Goal: Task Accomplishment & Management: Use online tool/utility

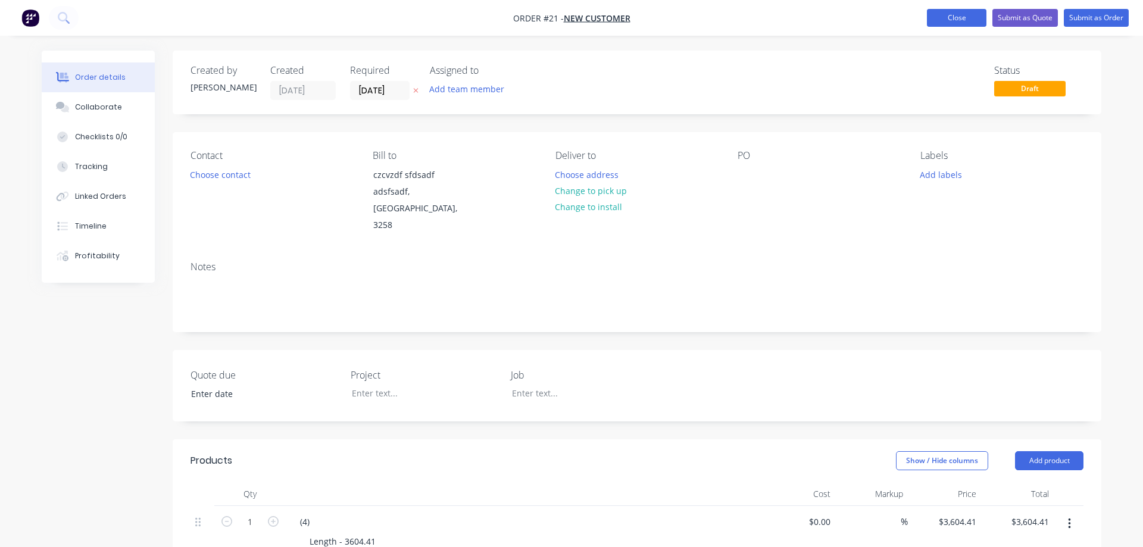
click at [952, 23] on button "Close" at bounding box center [957, 18] width 60 height 18
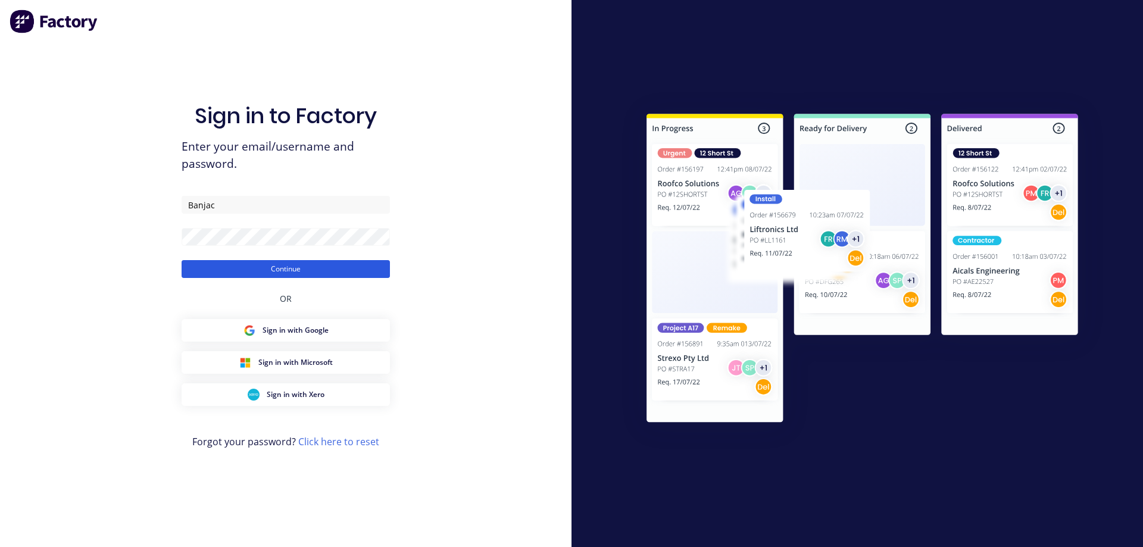
click at [293, 269] on button "Continue" at bounding box center [286, 269] width 208 height 18
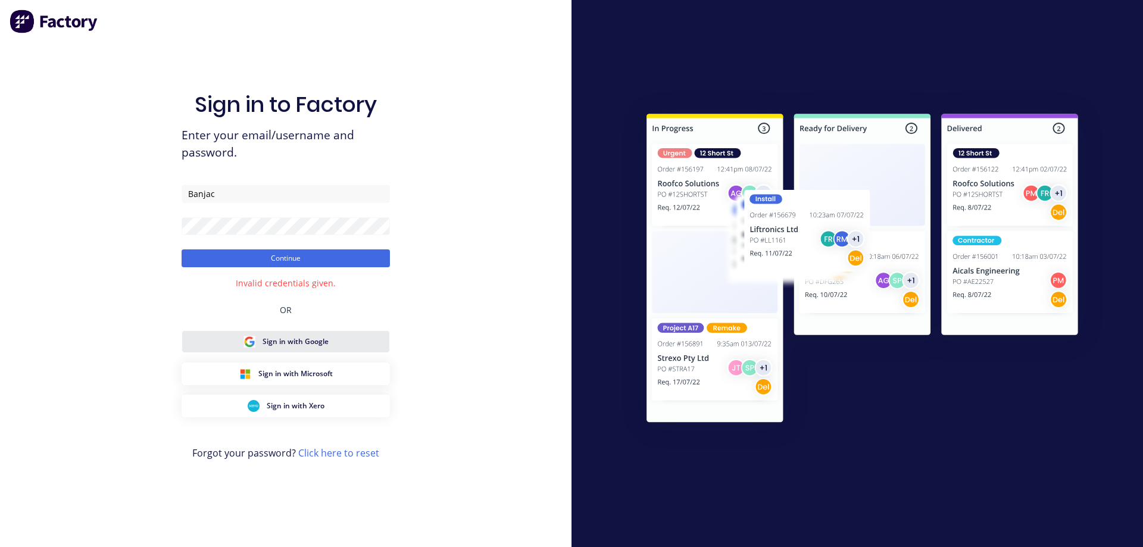
click at [315, 344] on span "Sign in with Google" at bounding box center [296, 341] width 66 height 11
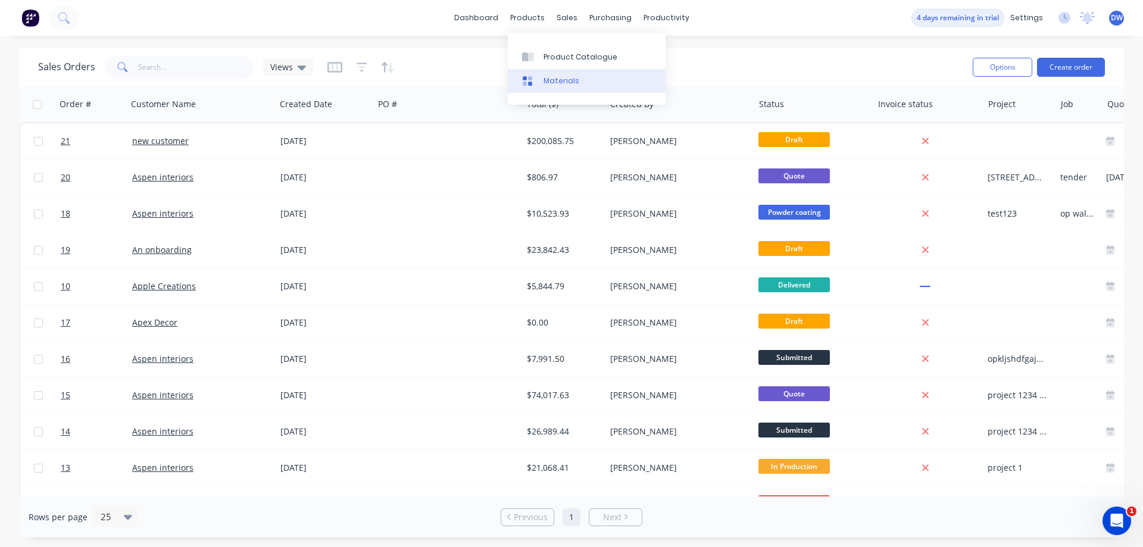
click at [545, 85] on div "Materials" at bounding box center [562, 81] width 36 height 11
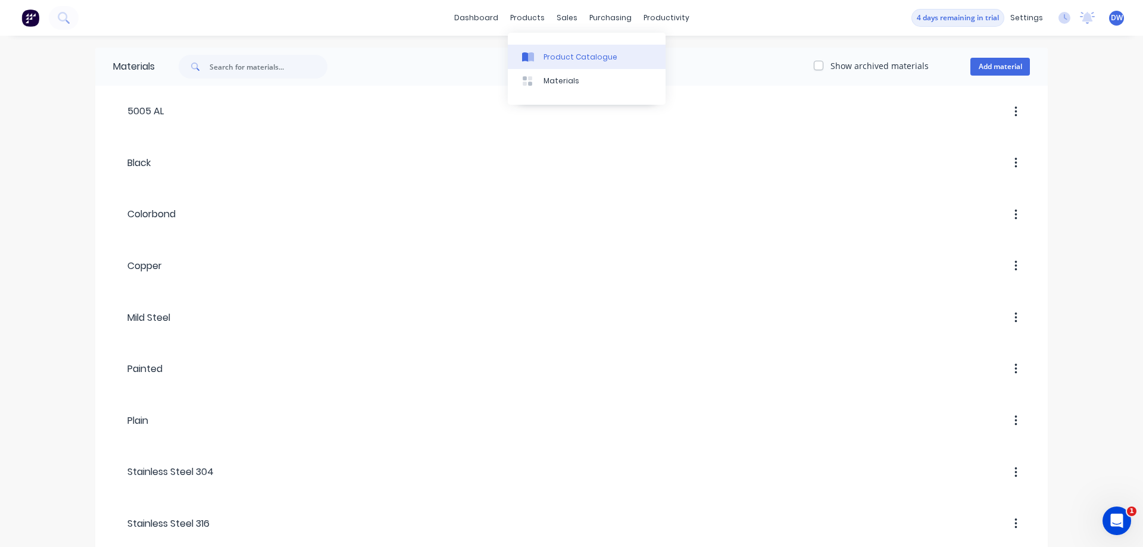
click at [545, 60] on div "Product Catalogue" at bounding box center [581, 57] width 74 height 11
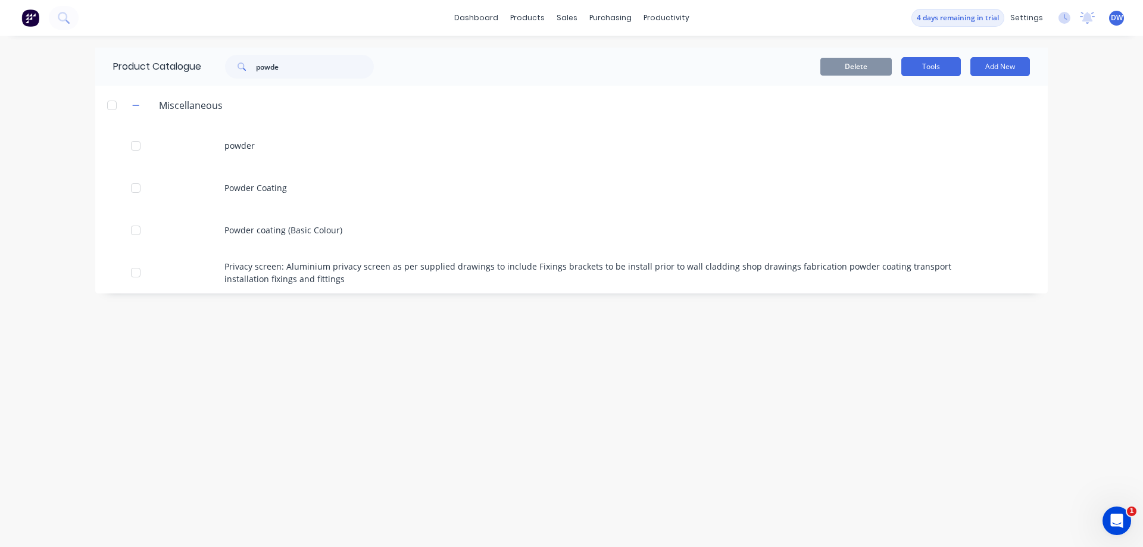
click at [927, 65] on button "Tools" at bounding box center [932, 66] width 60 height 19
click at [897, 127] on div "Stocktake" at bounding box center [905, 121] width 92 height 17
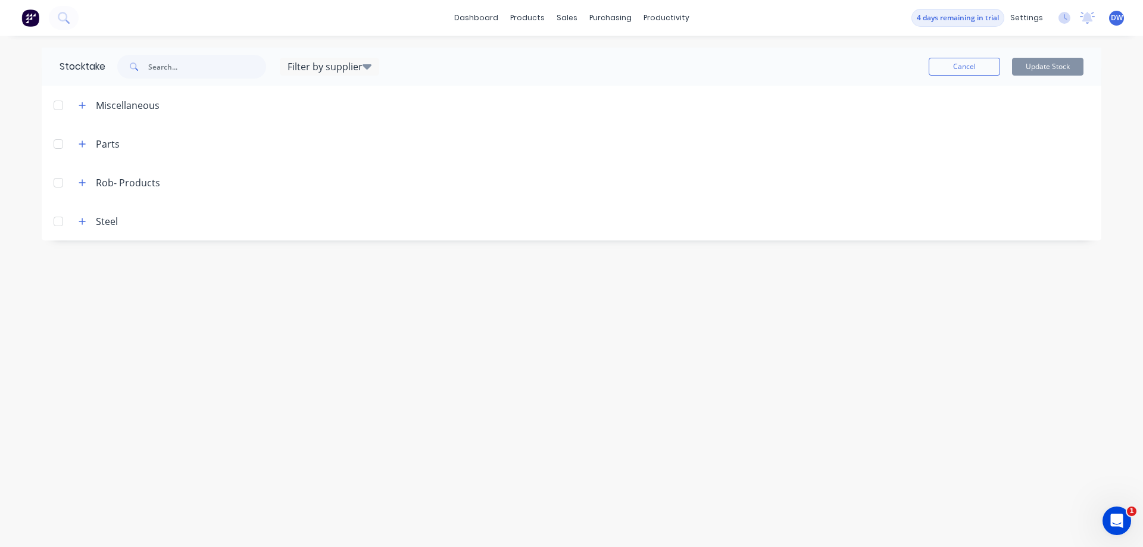
click at [110, 146] on div "Parts" at bounding box center [108, 144] width 24 height 14
click at [83, 223] on icon "button" at bounding box center [82, 221] width 7 height 8
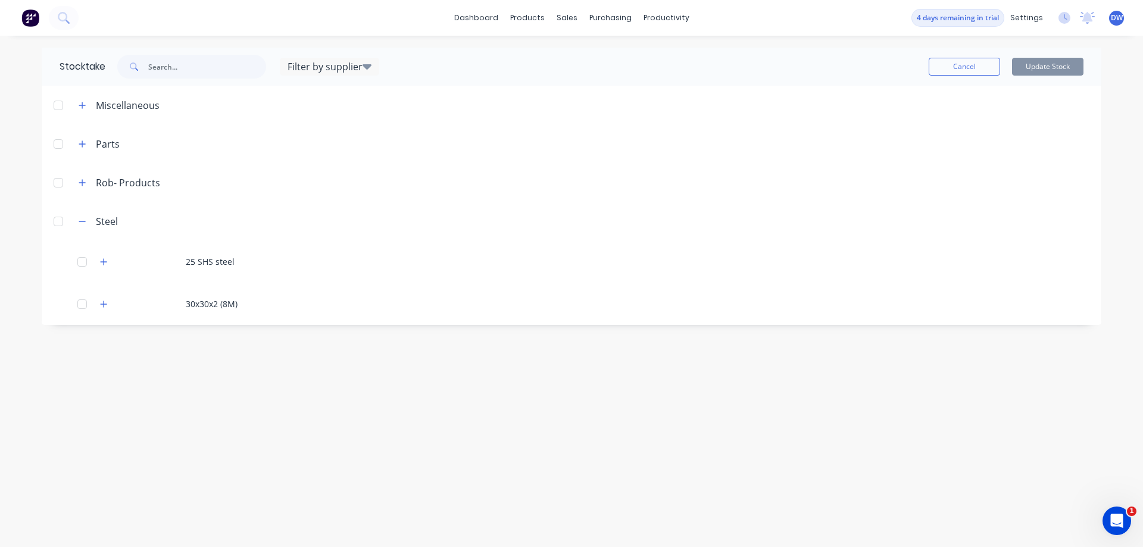
click at [60, 221] on div at bounding box center [58, 222] width 24 height 24
click at [1038, 69] on button "Update Stock" at bounding box center [1047, 67] width 71 height 18
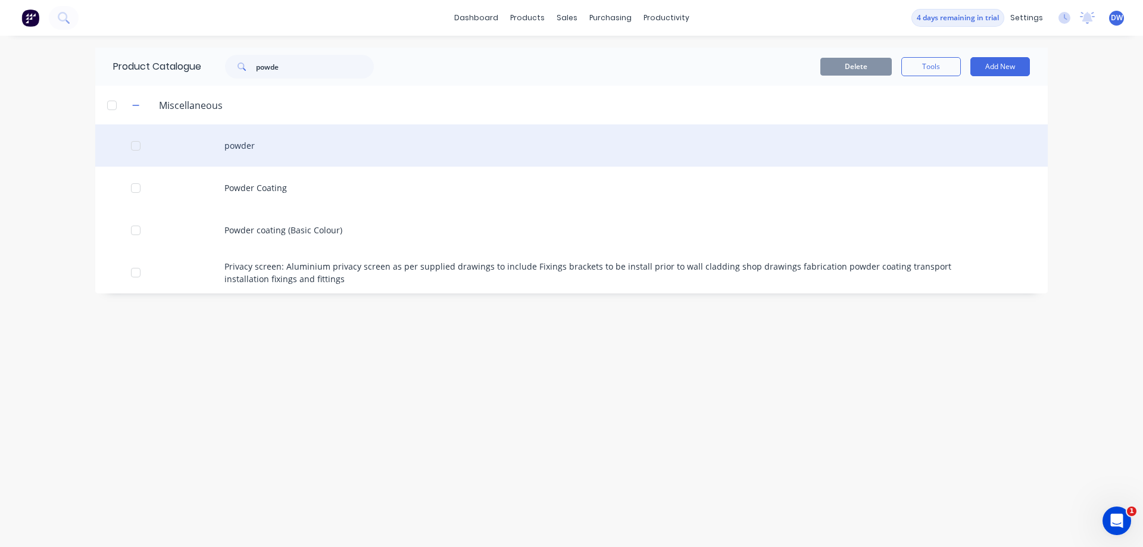
click at [183, 146] on div "powder" at bounding box center [571, 145] width 953 height 42
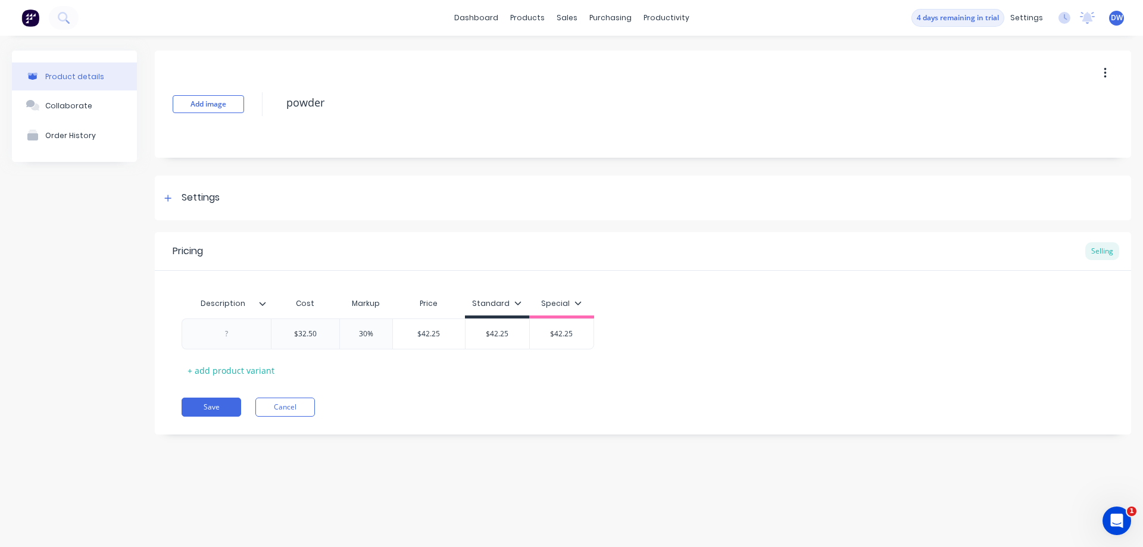
type textarea "x"
click at [525, 23] on div "products" at bounding box center [527, 18] width 46 height 18
click at [528, 50] on link "Product Catalogue" at bounding box center [587, 57] width 158 height 24
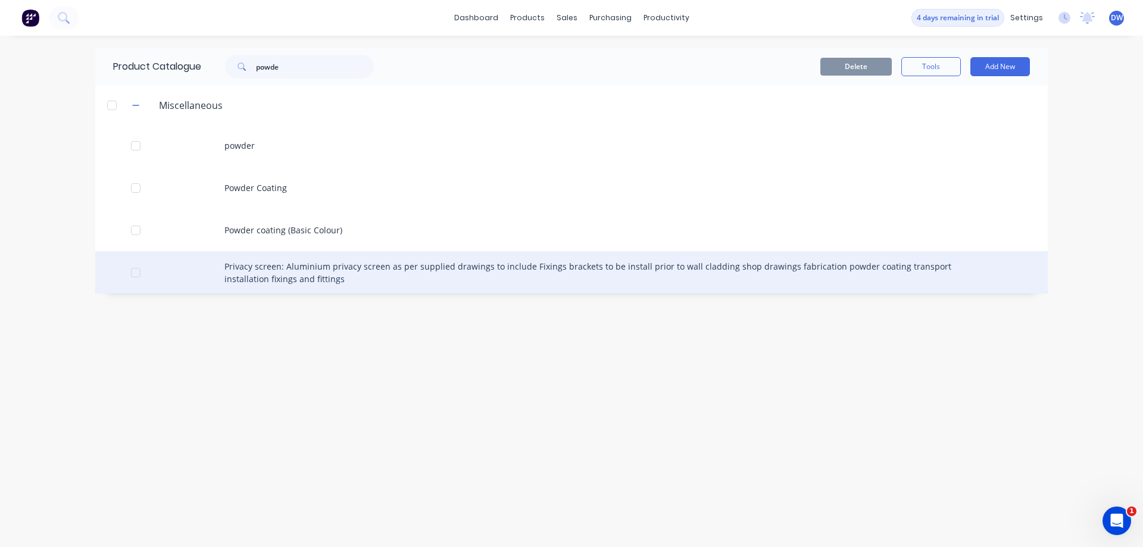
click at [136, 273] on div at bounding box center [136, 273] width 24 height 24
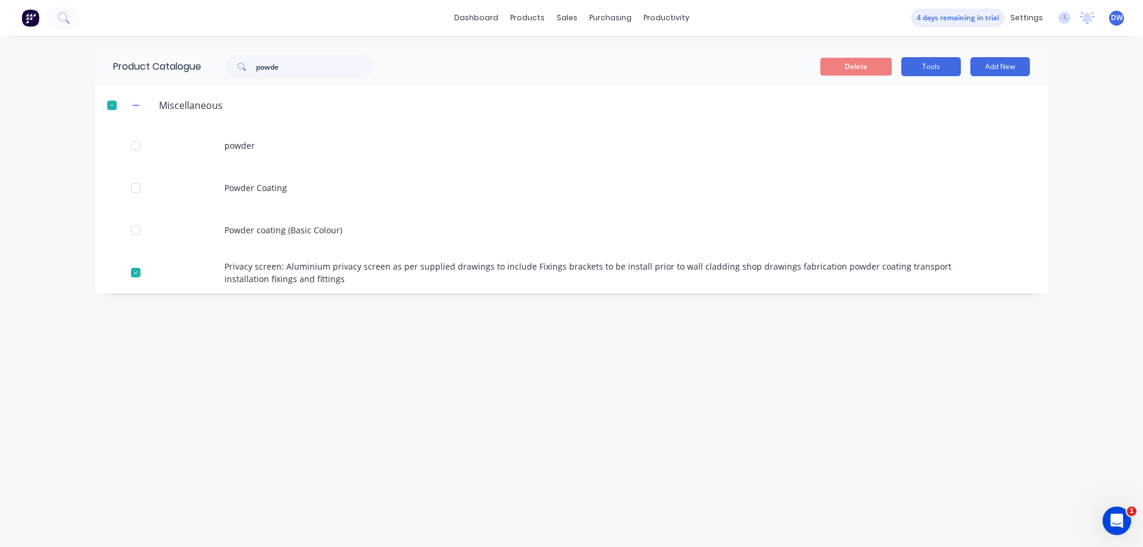
click at [928, 73] on button "Tools" at bounding box center [932, 66] width 60 height 19
click at [924, 117] on div "Stocktake" at bounding box center [905, 121] width 92 height 17
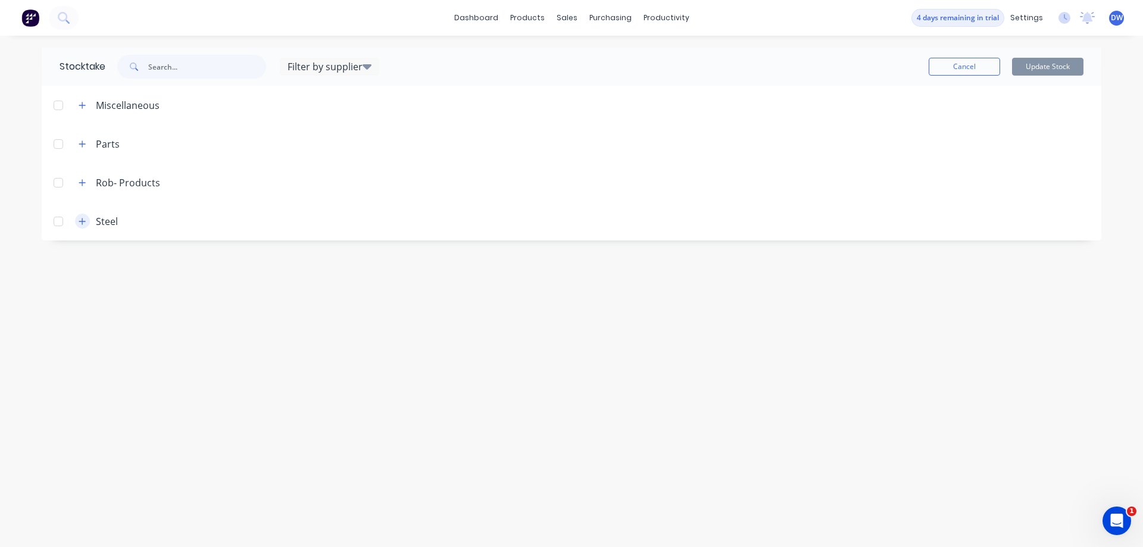
click at [85, 223] on icon "button" at bounding box center [82, 221] width 7 height 8
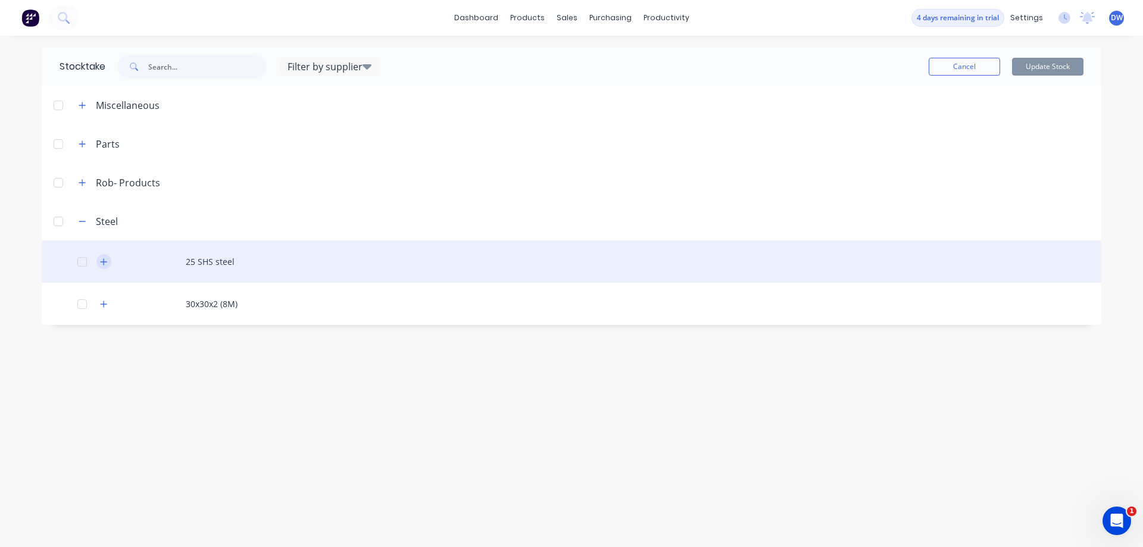
click at [101, 261] on icon "button" at bounding box center [103, 262] width 7 height 8
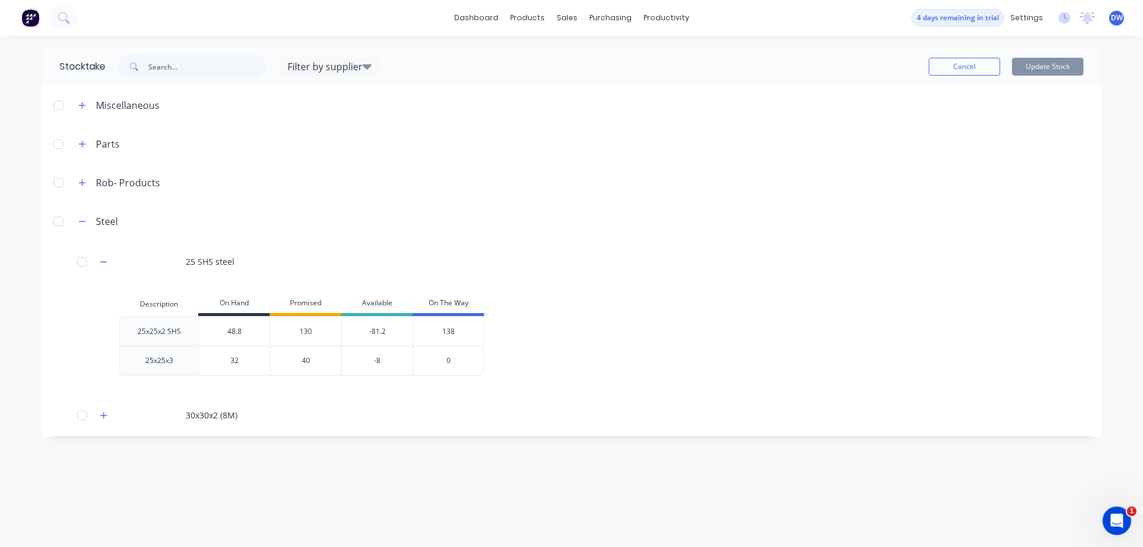
drag, startPoint x: 245, startPoint y: 332, endPoint x: 222, endPoint y: 330, distance: 23.3
click at [222, 330] on input "48.8" at bounding box center [234, 331] width 71 height 11
type input "10"
click at [233, 364] on input "32" at bounding box center [234, 361] width 71 height 11
type input "3"
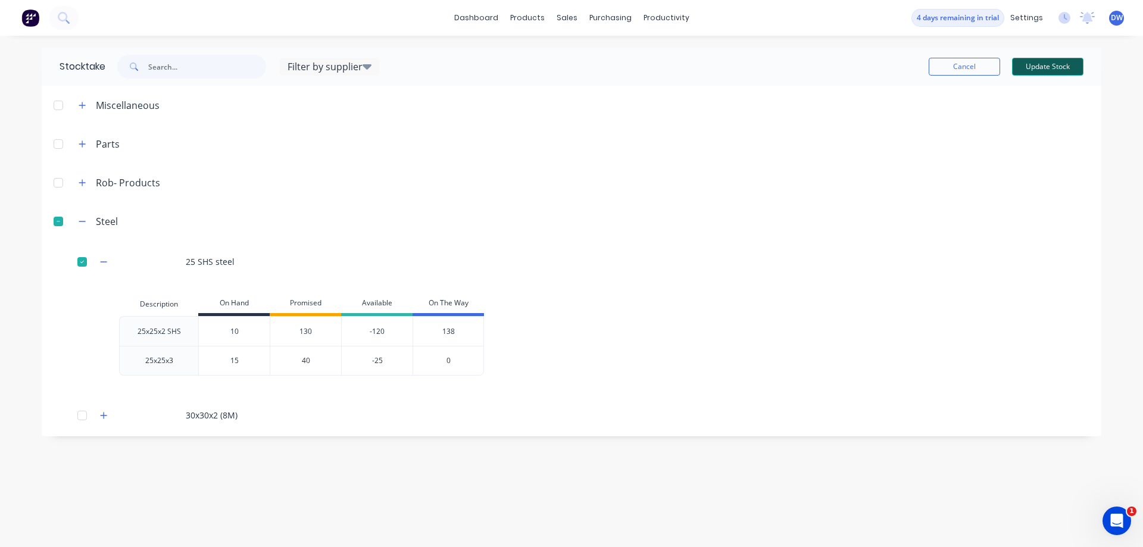
type input "15"
click at [1052, 64] on button "Update Stock" at bounding box center [1047, 67] width 71 height 18
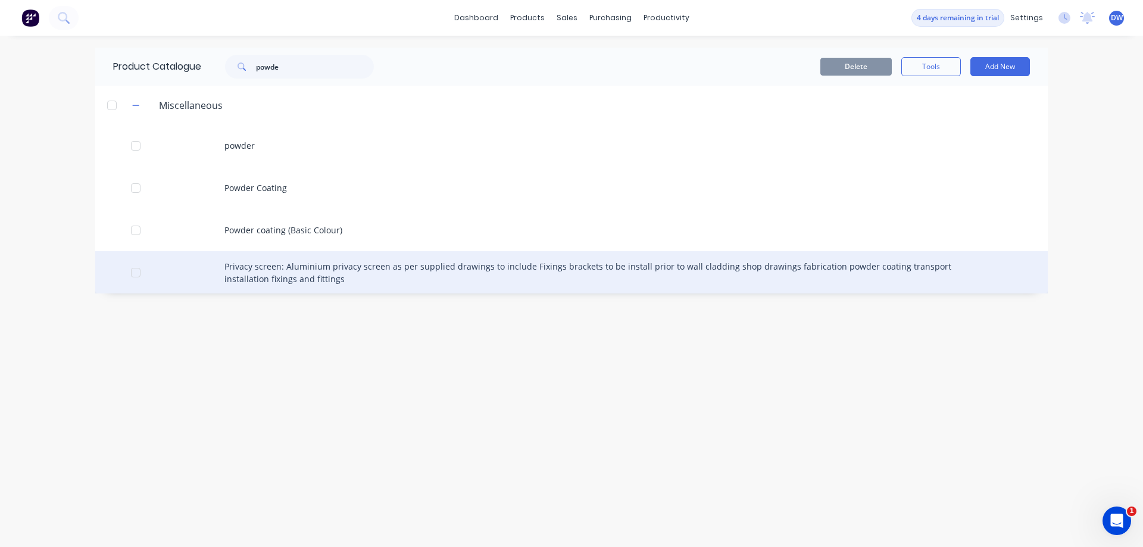
click at [202, 273] on div "Privacy screen: Aluminium privacy screen as per supplied drawings to include Fi…" at bounding box center [571, 272] width 953 height 42
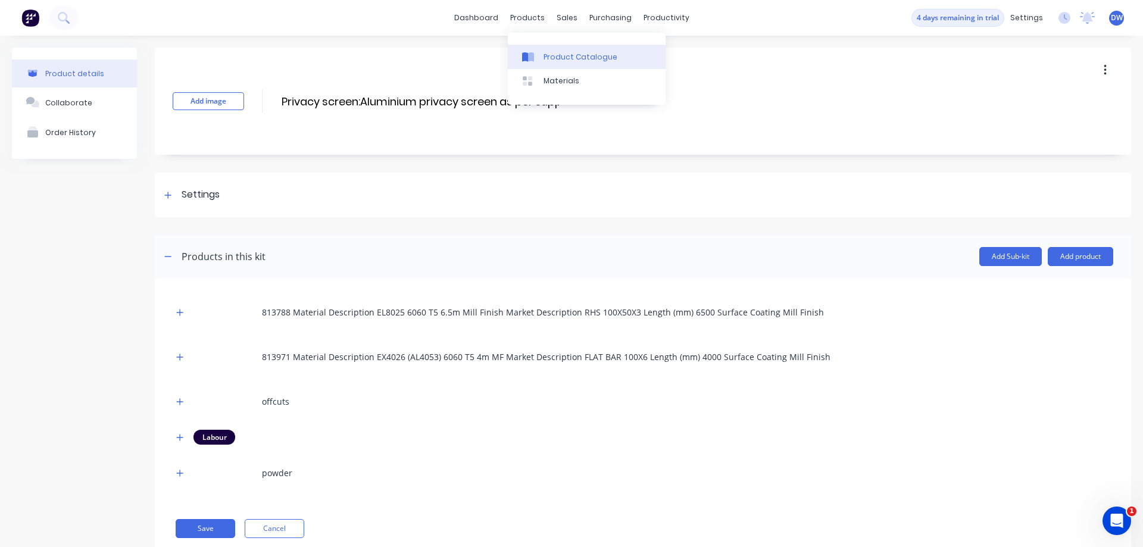
click at [544, 52] on div "Product Catalogue" at bounding box center [581, 57] width 74 height 11
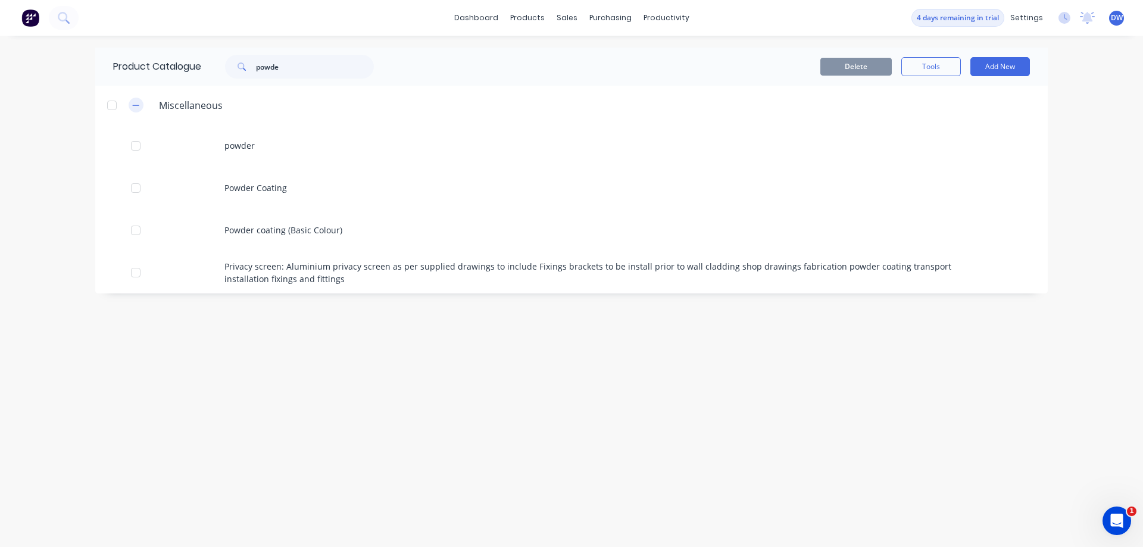
click at [134, 104] on icon "button" at bounding box center [135, 105] width 7 height 8
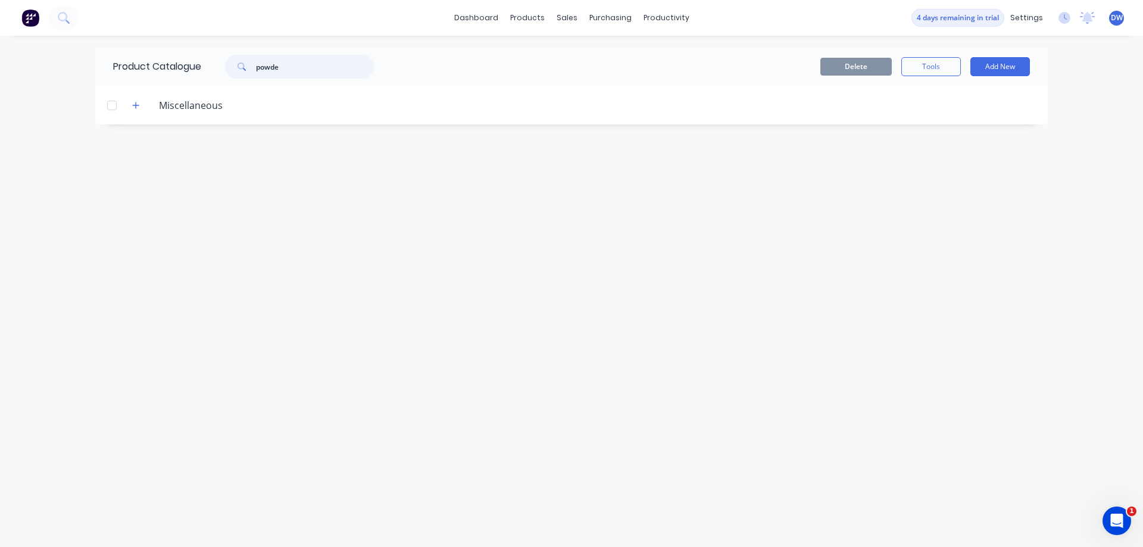
click at [319, 63] on input "powde" at bounding box center [315, 67] width 118 height 24
type input "p"
click at [132, 326] on button "button" at bounding box center [136, 327] width 15 height 15
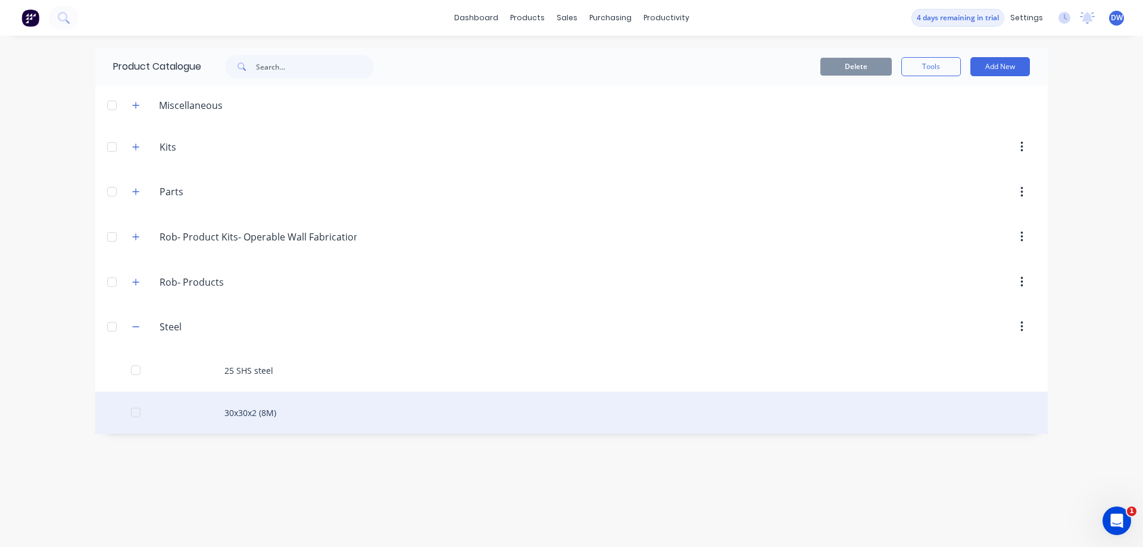
click at [232, 413] on div "30x30x2 (8M)" at bounding box center [571, 413] width 953 height 42
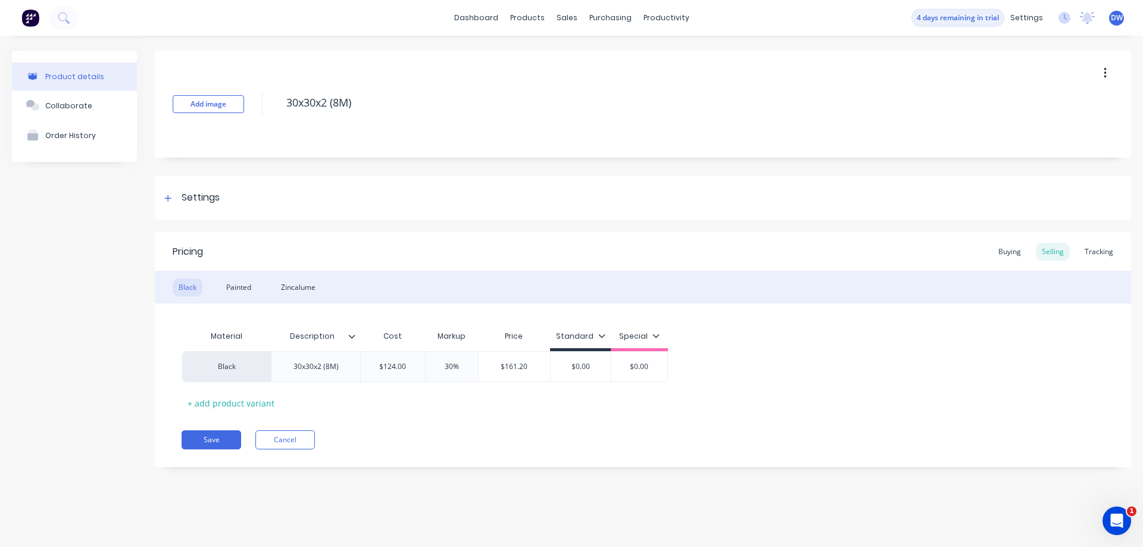
click at [598, 335] on icon at bounding box center [601, 336] width 7 height 4
click at [656, 334] on icon at bounding box center [656, 335] width 7 height 7
type textarea "x"
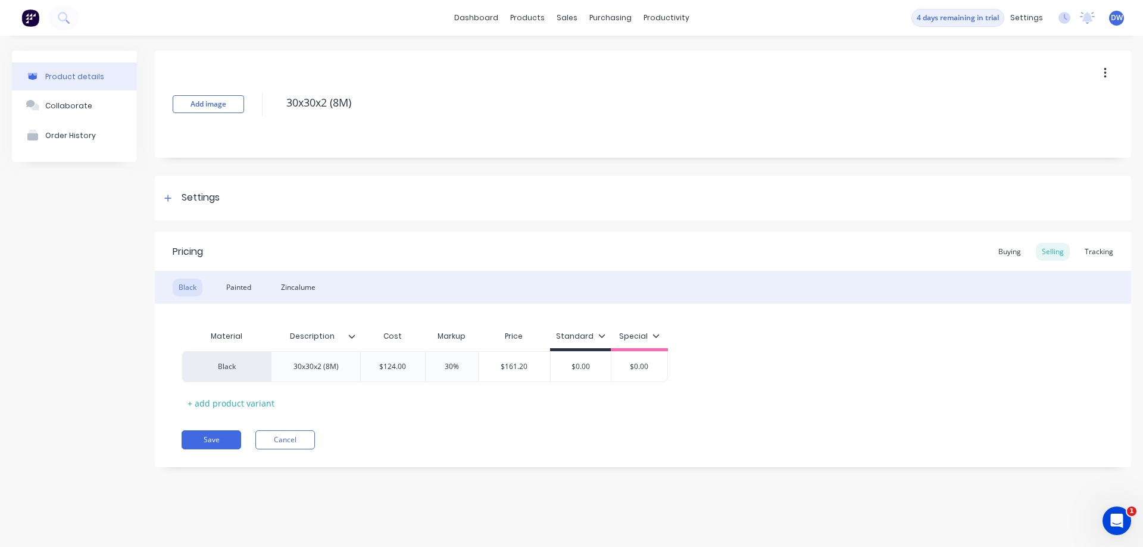
click at [485, 431] on div "Save Cancel" at bounding box center [657, 440] width 950 height 19
